Goal: Information Seeking & Learning: Find specific page/section

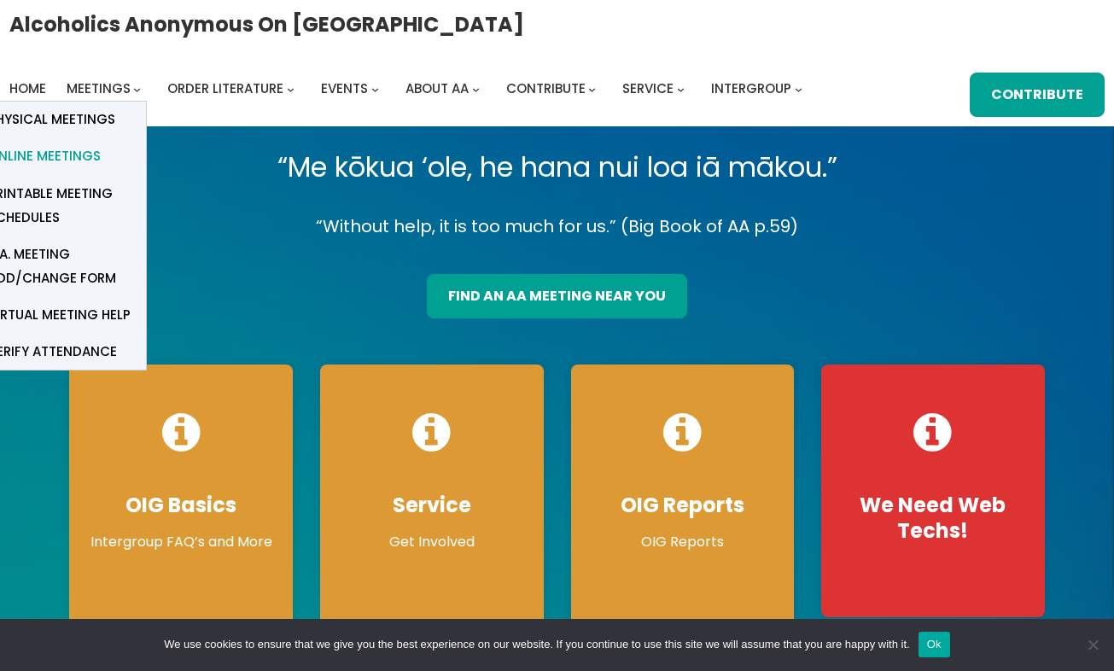
click at [79, 163] on span "Online Meetings" at bounding box center [44, 156] width 113 height 24
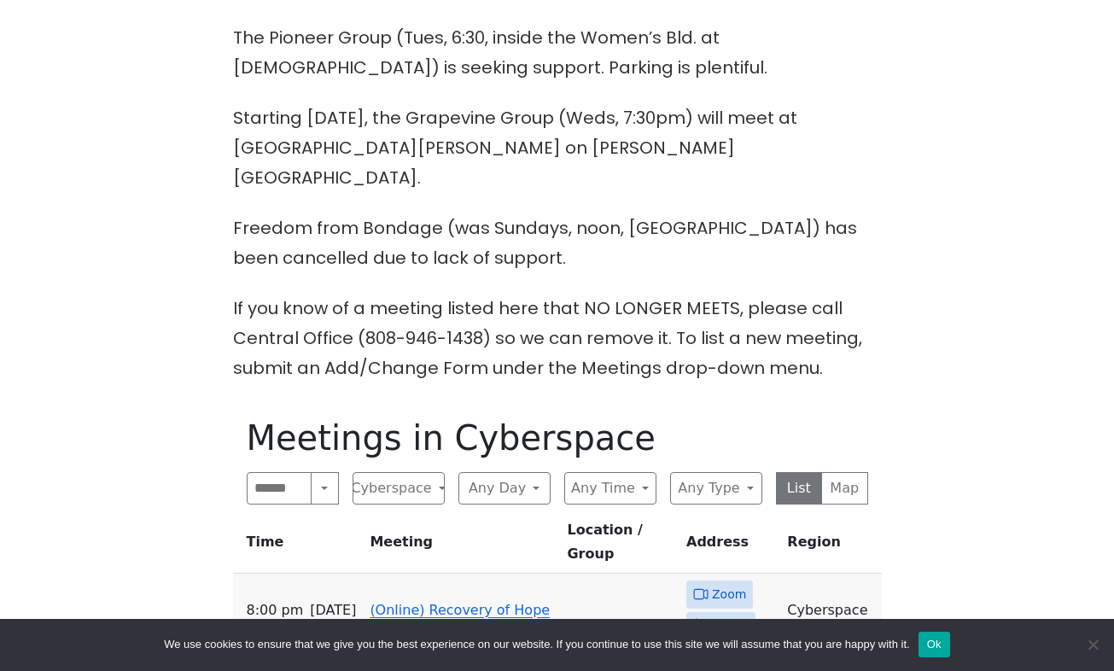
scroll to position [683, 0]
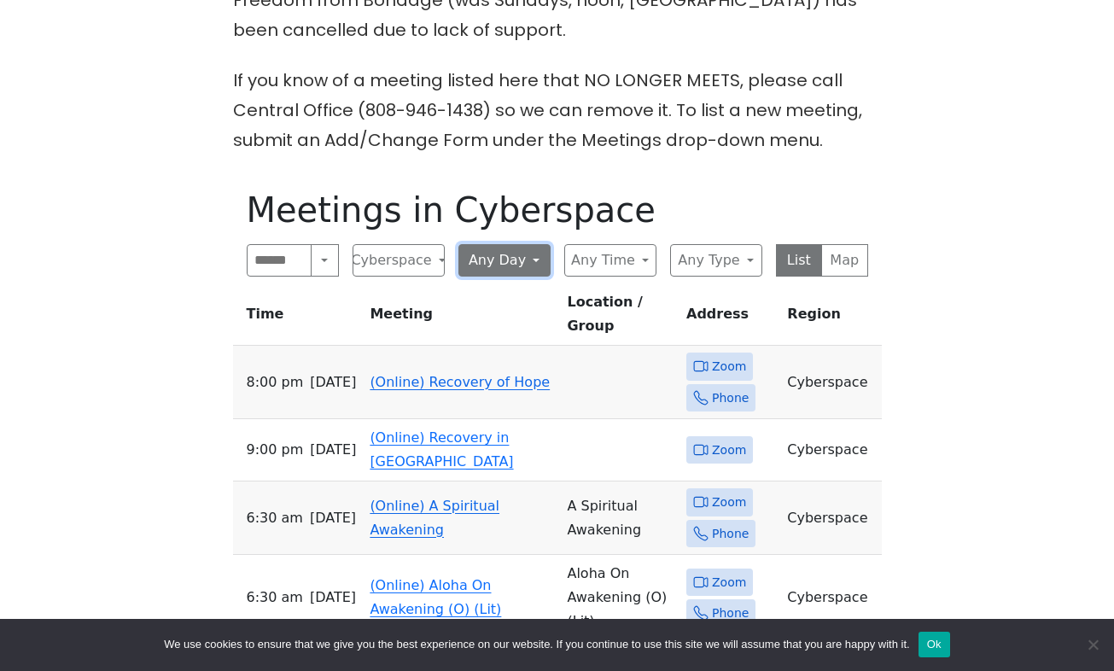
click at [542, 244] on button "Any Day" at bounding box center [504, 260] width 92 height 32
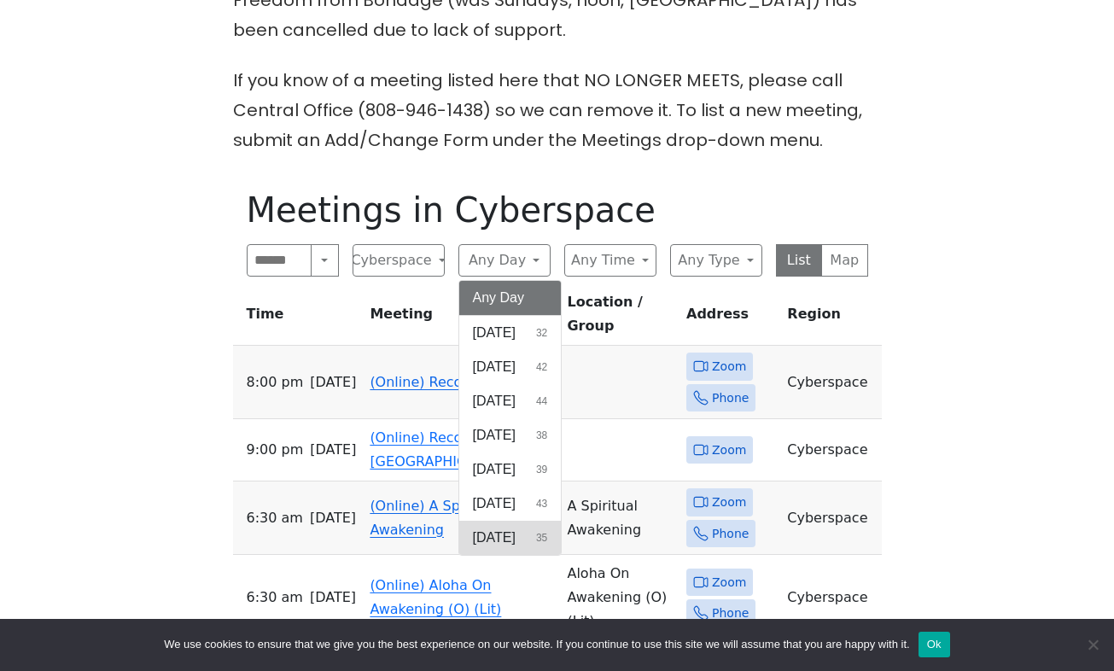
click at [508, 528] on span "[DATE]" at bounding box center [494, 538] width 43 height 20
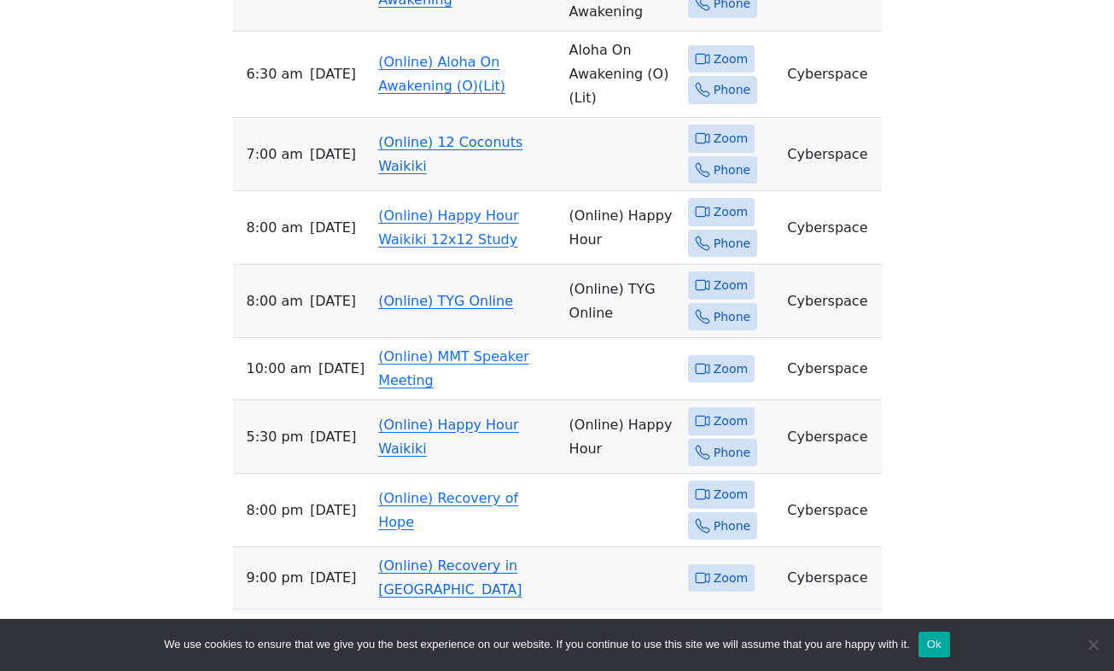
scroll to position [1138, 0]
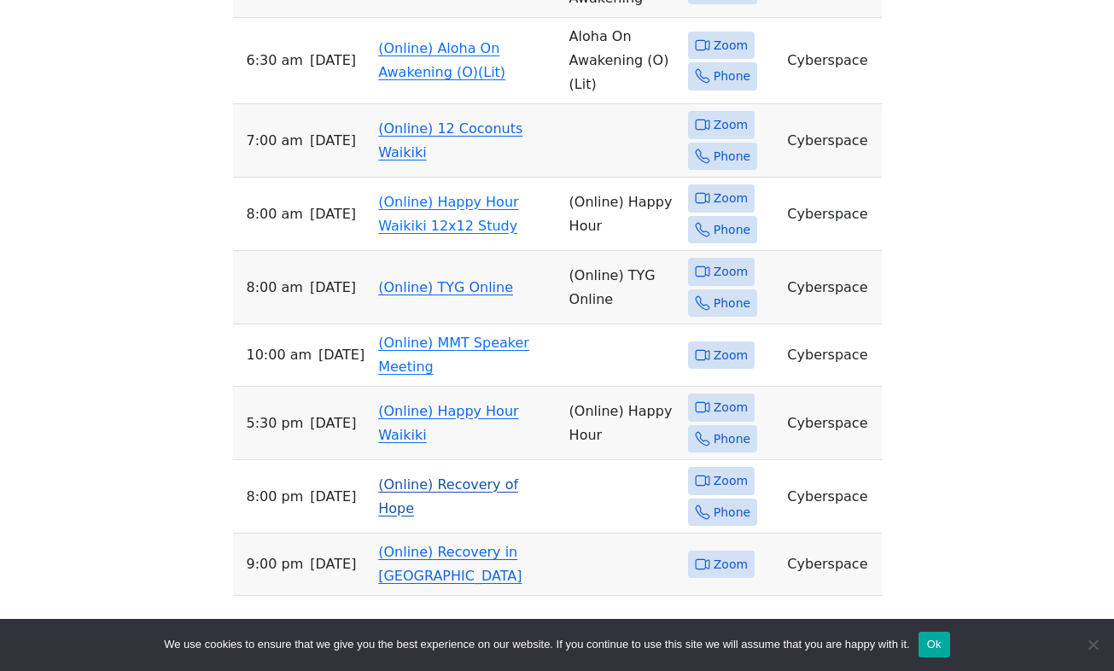
click at [721, 470] on span "Zoom" at bounding box center [731, 480] width 34 height 21
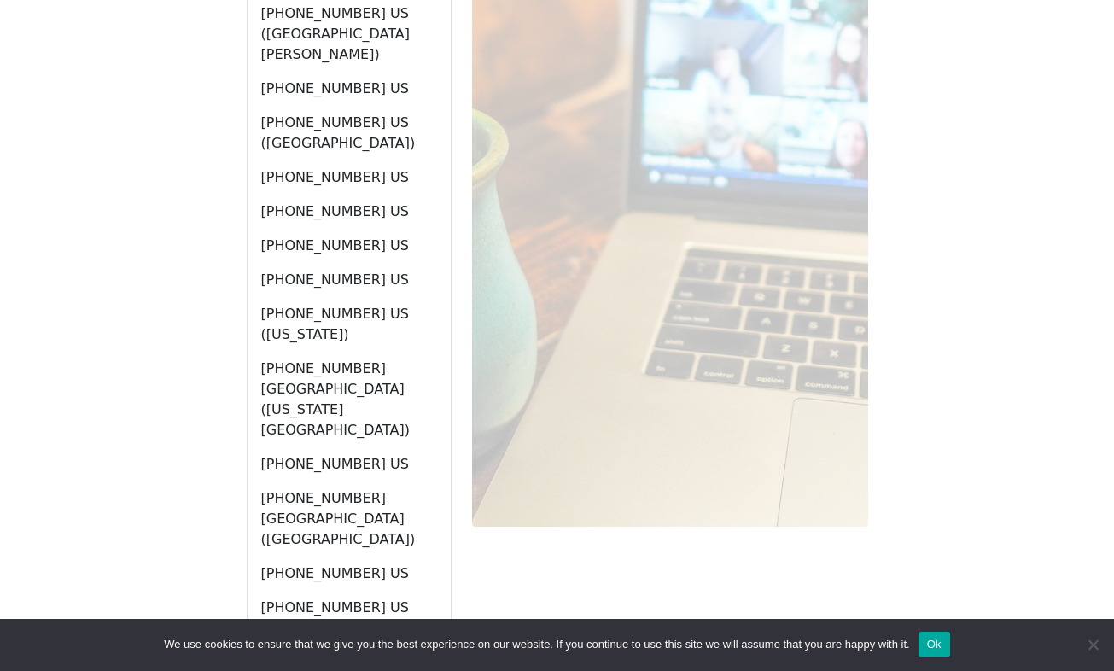
scroll to position [1512, 0]
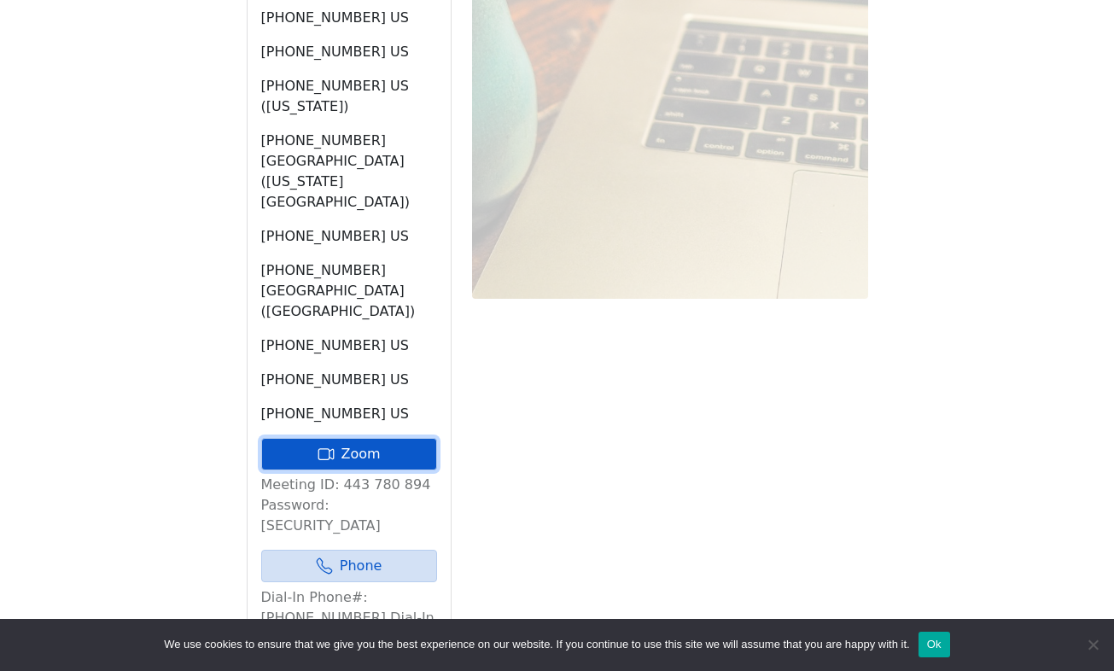
click at [379, 438] on link "Zoom" at bounding box center [349, 454] width 176 height 32
